Goal: Transaction & Acquisition: Purchase product/service

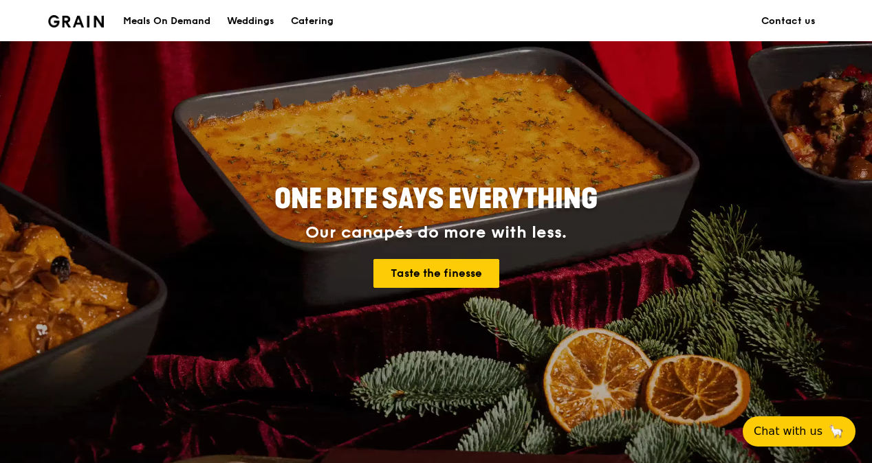
scroll to position [412, 0]
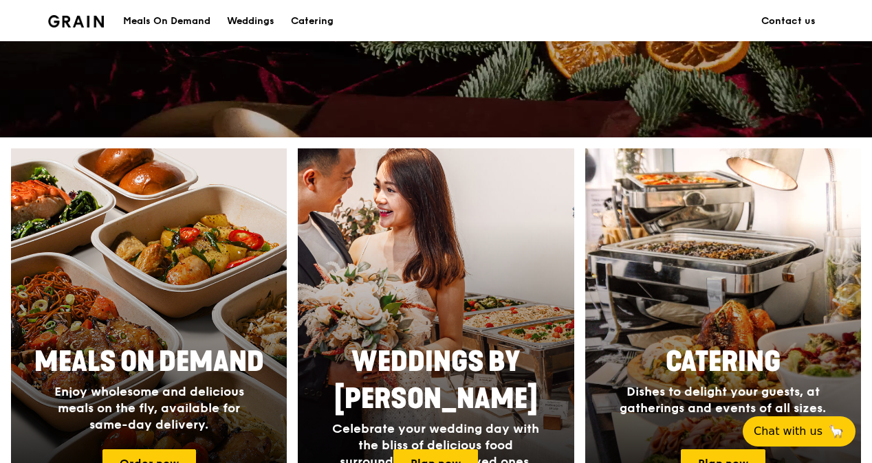
click at [173, 19] on div "Meals On Demand" at bounding box center [166, 21] width 87 height 41
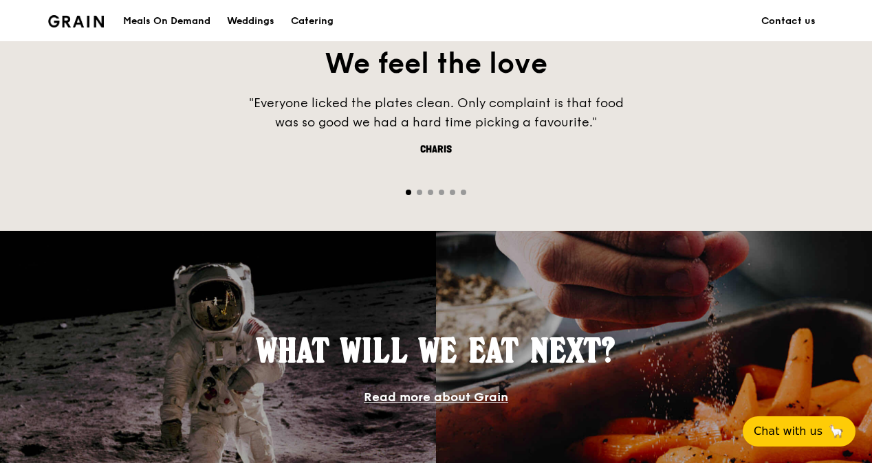
scroll to position [962, 0]
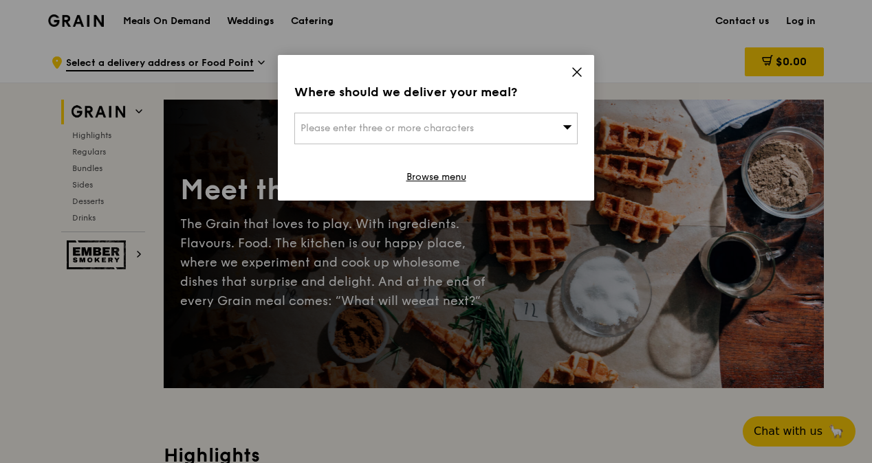
click at [582, 71] on icon at bounding box center [577, 72] width 12 height 12
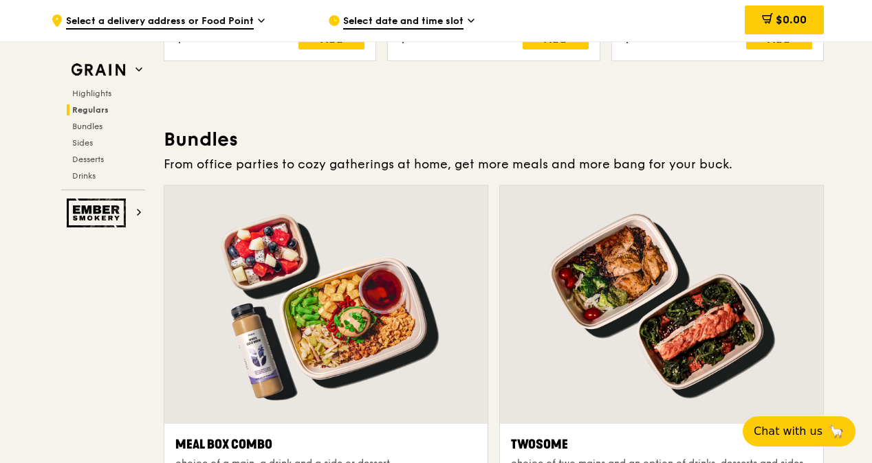
scroll to position [1925, 0]
